Goal: Task Accomplishment & Management: Manage account settings

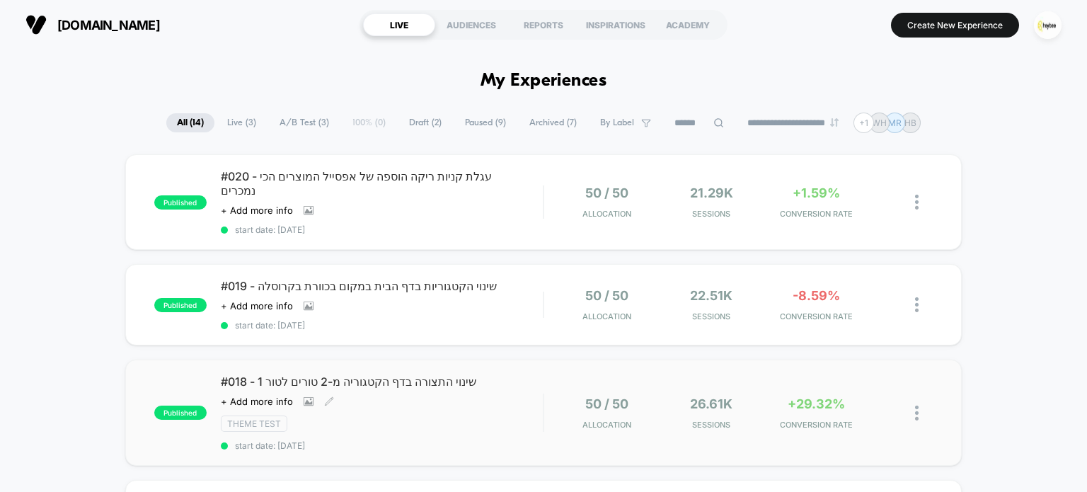
click at [492, 392] on div "#018 - שינוי התצורה בדף הקטגוריה מ-2 טורים לטור 1 Click to view images Click to…" at bounding box center [382, 412] width 323 height 76
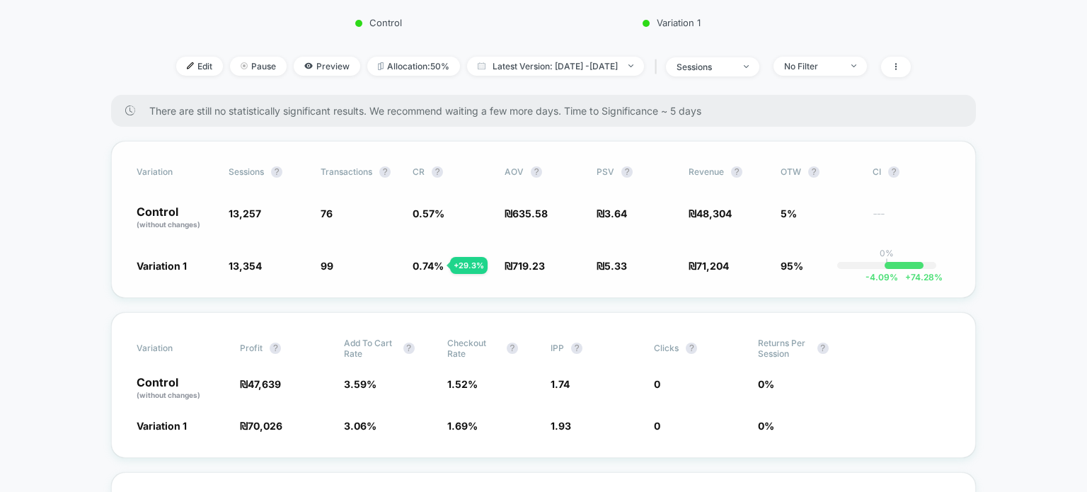
scroll to position [424, 0]
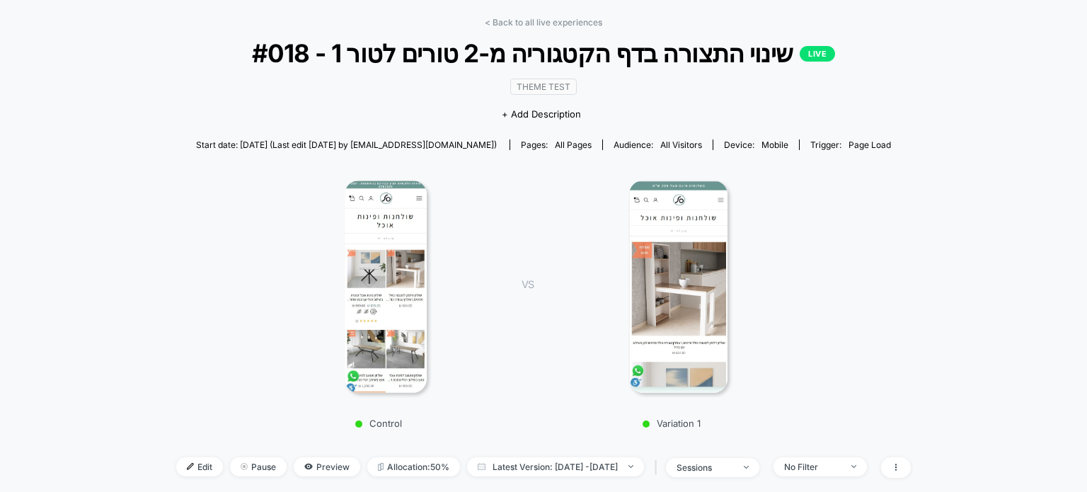
scroll to position [0, 0]
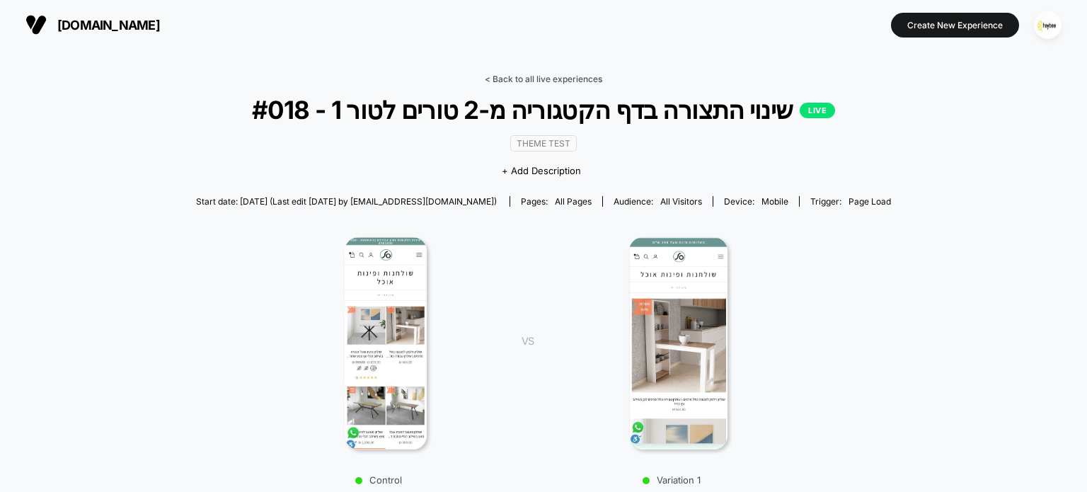
click at [560, 80] on link "< Back to all live experiences" at bounding box center [543, 79] width 117 height 11
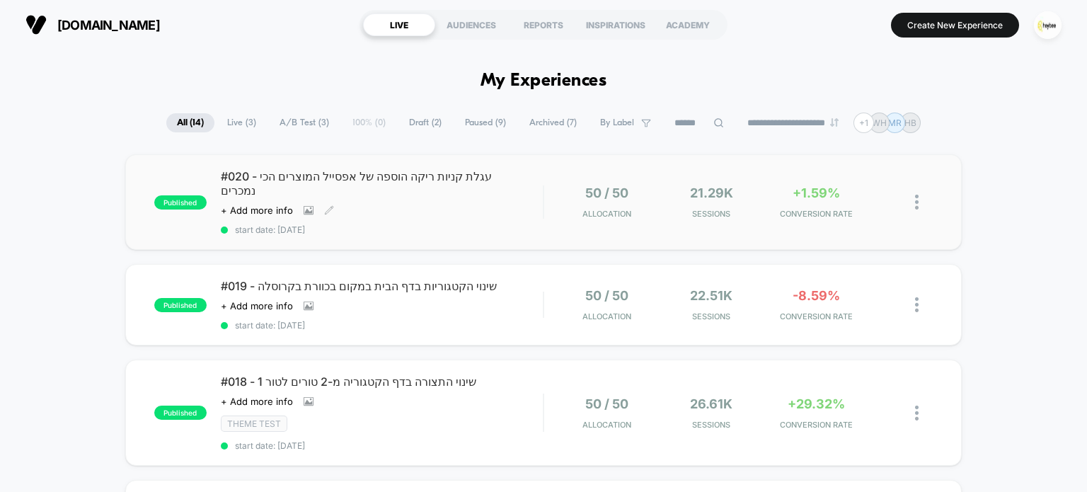
click at [451, 206] on div "#020 - עגלת קניות ריקה הוספה של אפסייל המוצרים הכי נמכרים Click to view images …" at bounding box center [382, 202] width 323 height 66
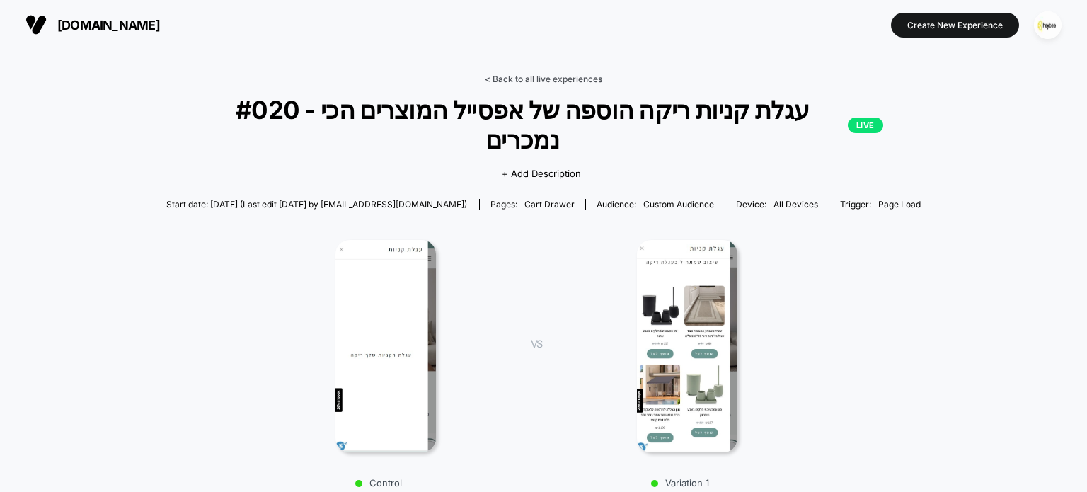
click at [548, 77] on link "< Back to all live experiences" at bounding box center [543, 79] width 117 height 11
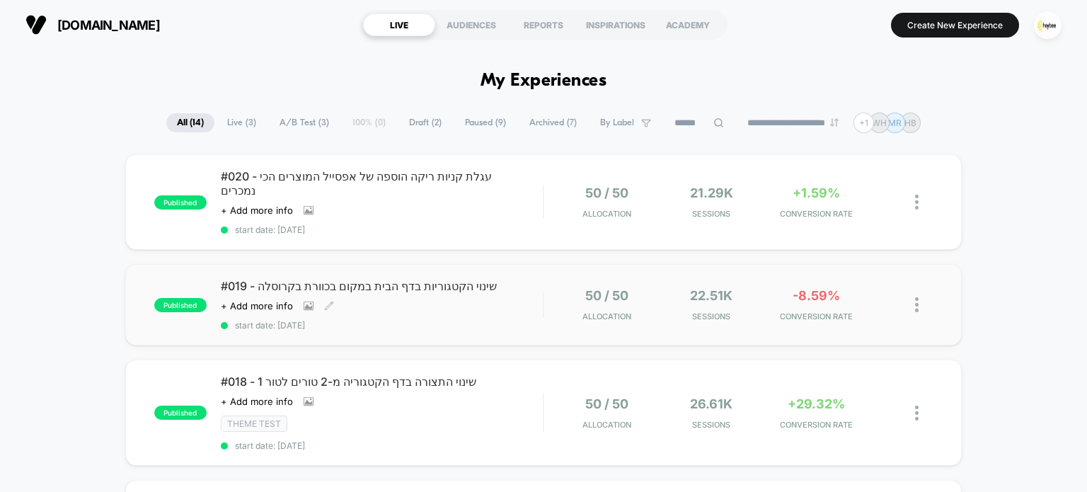
click at [441, 300] on div "Click to view images Click to edit experience details + Add more info" at bounding box center [334, 305] width 226 height 11
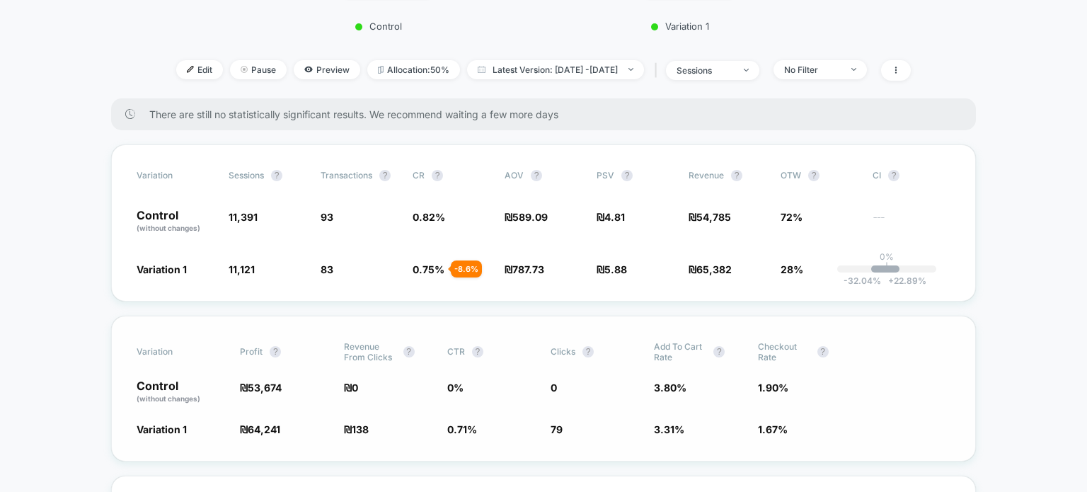
scroll to position [424, 0]
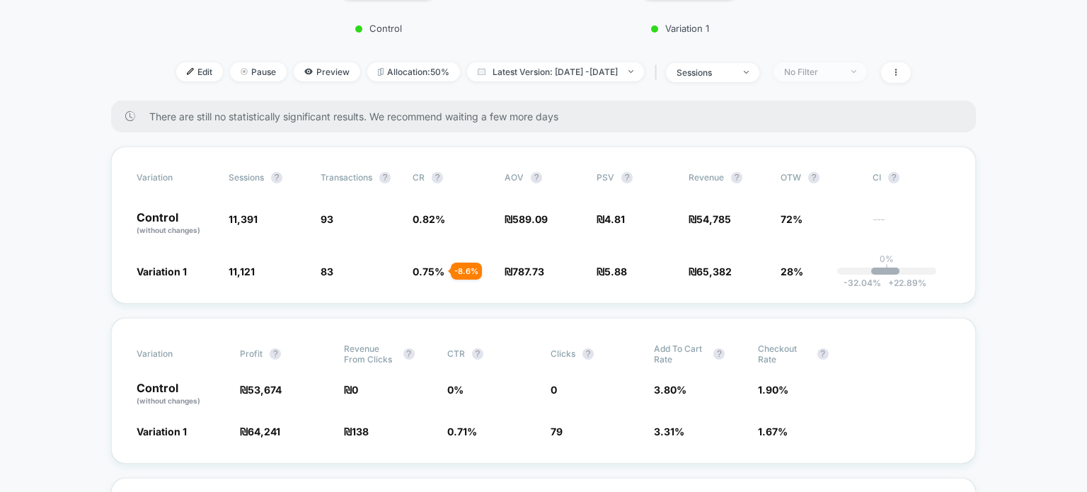
click at [840, 70] on div "No Filter" at bounding box center [812, 71] width 57 height 11
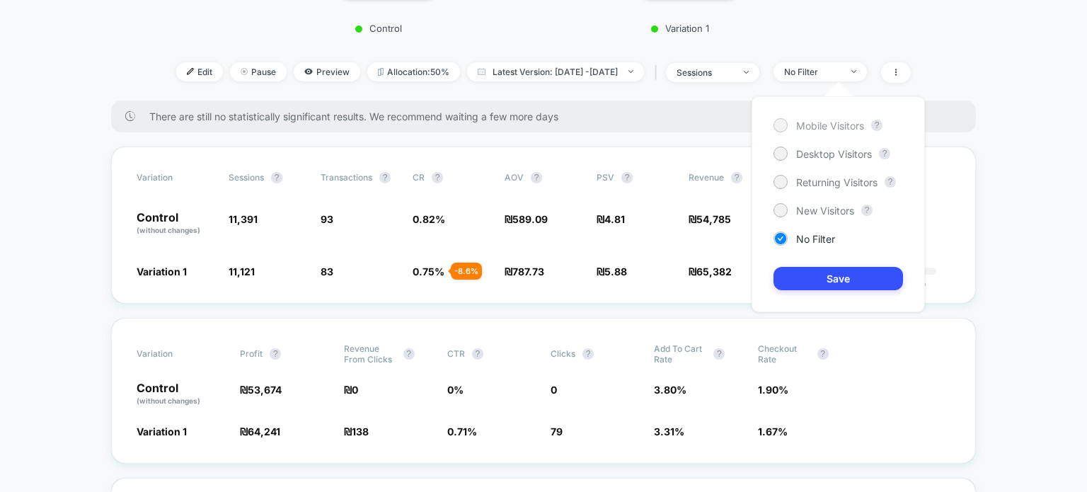
click at [838, 124] on span "Mobile Visitors" at bounding box center [830, 126] width 68 height 12
drag, startPoint x: 824, startPoint y: 274, endPoint x: 766, endPoint y: 284, distance: 59.0
click at [823, 274] on button "Save" at bounding box center [837, 278] width 129 height 23
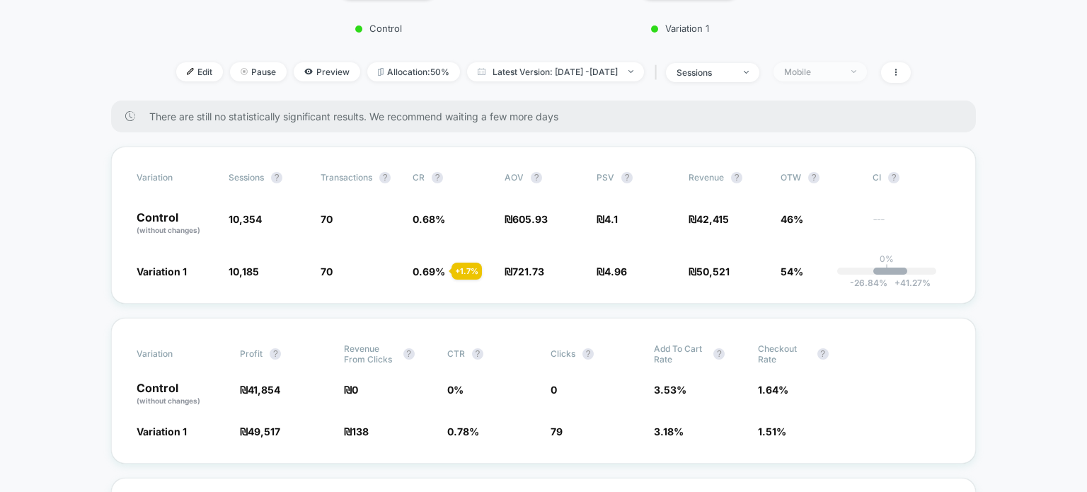
click at [840, 71] on div "Mobile" at bounding box center [812, 71] width 57 height 11
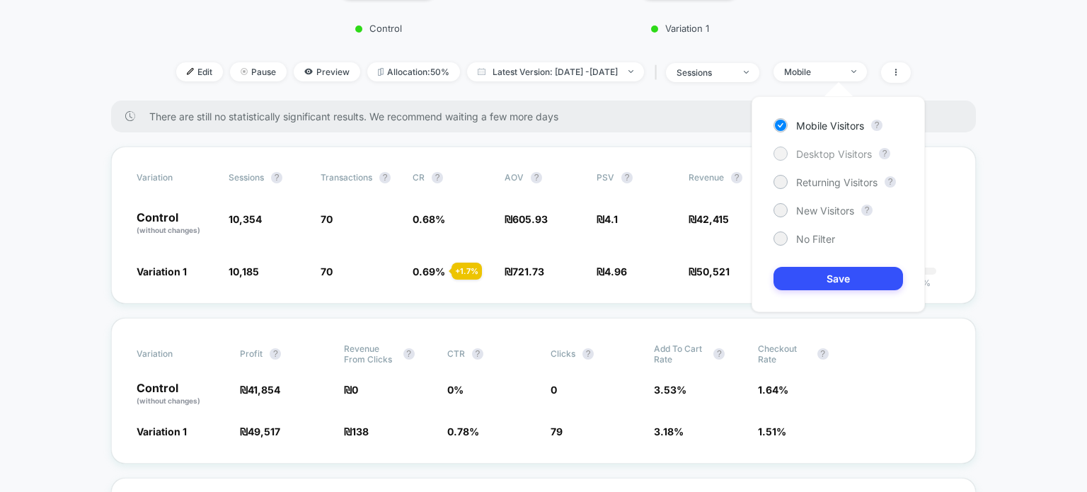
click at [826, 155] on span "Desktop Visitors" at bounding box center [834, 154] width 76 height 12
click at [806, 271] on button "Save" at bounding box center [837, 278] width 129 height 23
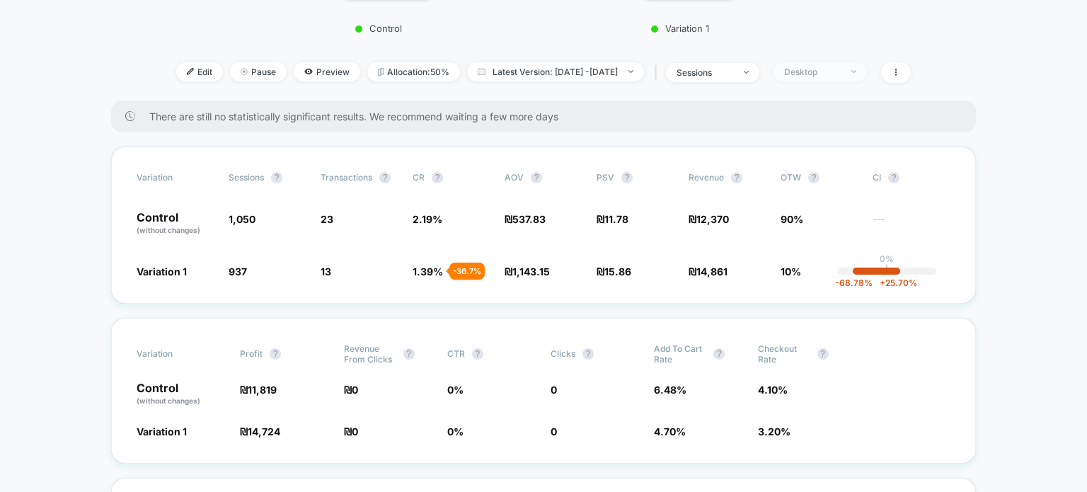
click at [863, 76] on span "Desktop" at bounding box center [819, 71] width 93 height 19
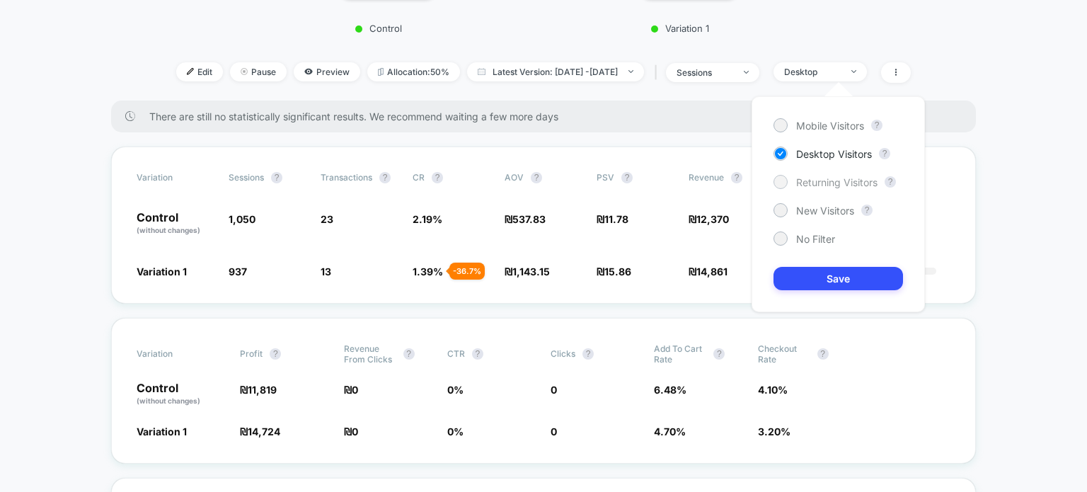
click at [820, 181] on span "Returning Visitors" at bounding box center [836, 182] width 81 height 12
click at [801, 285] on button "Save" at bounding box center [837, 278] width 129 height 23
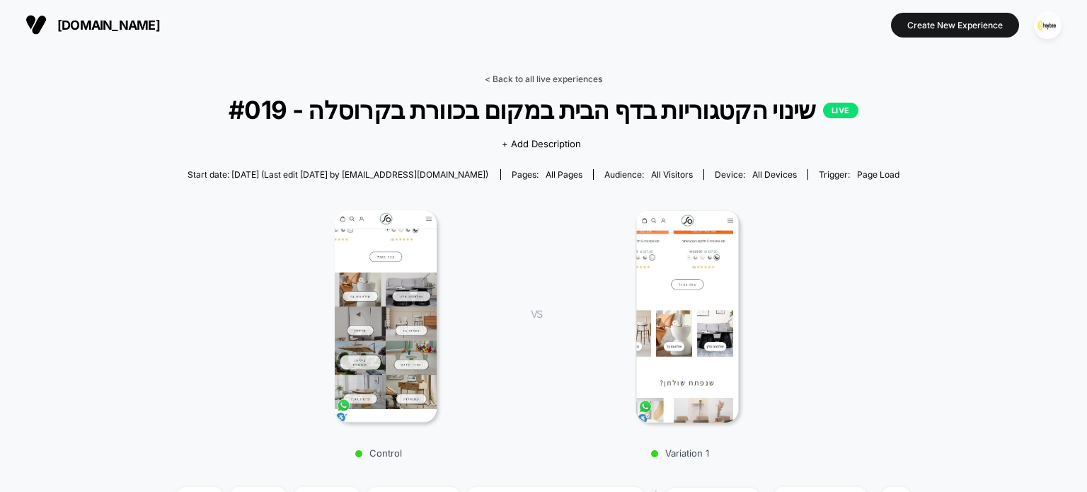
click at [560, 78] on link "< Back to all live experiences" at bounding box center [543, 79] width 117 height 11
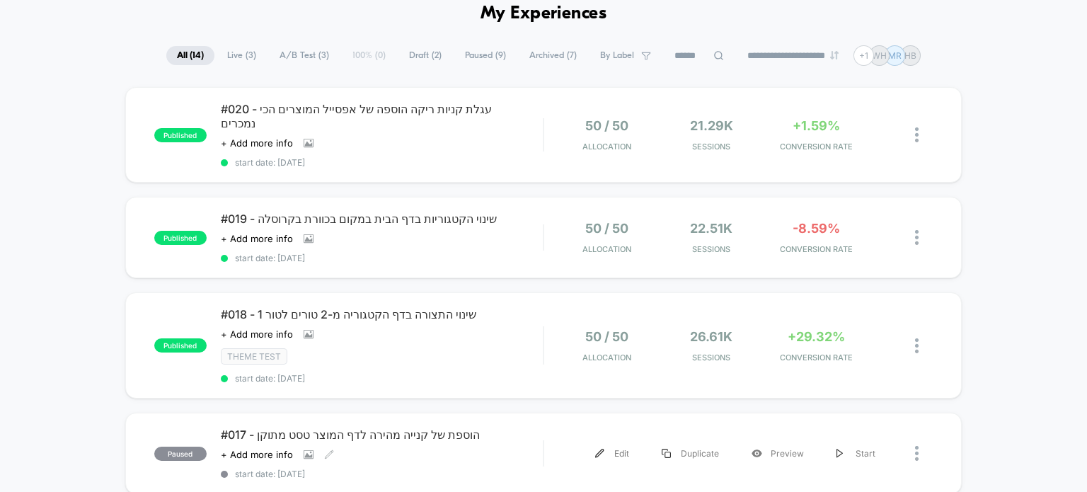
scroll to position [141, 0]
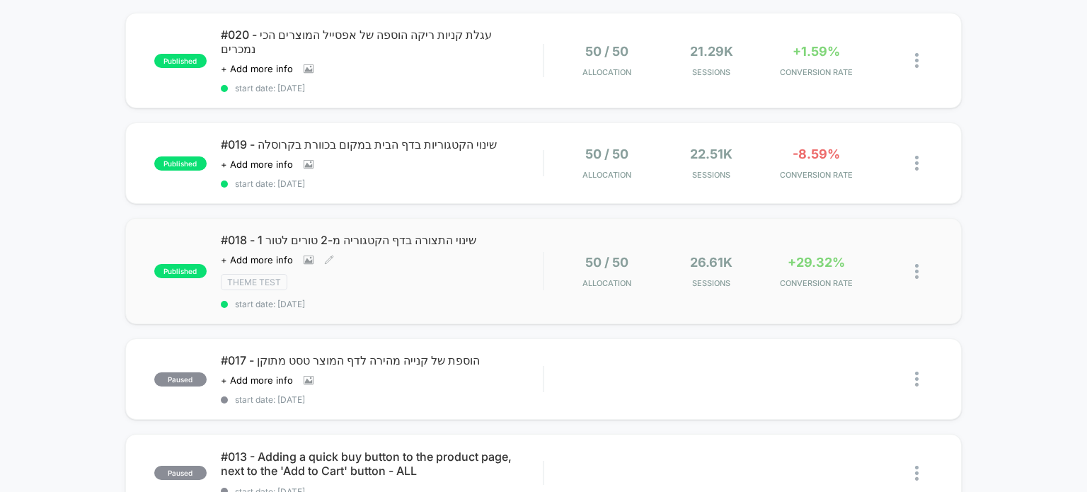
click at [441, 254] on div "Click to view images Click to edit experience details + Add more info" at bounding box center [334, 259] width 226 height 11
